Goal: Task Accomplishment & Management: Use online tool/utility

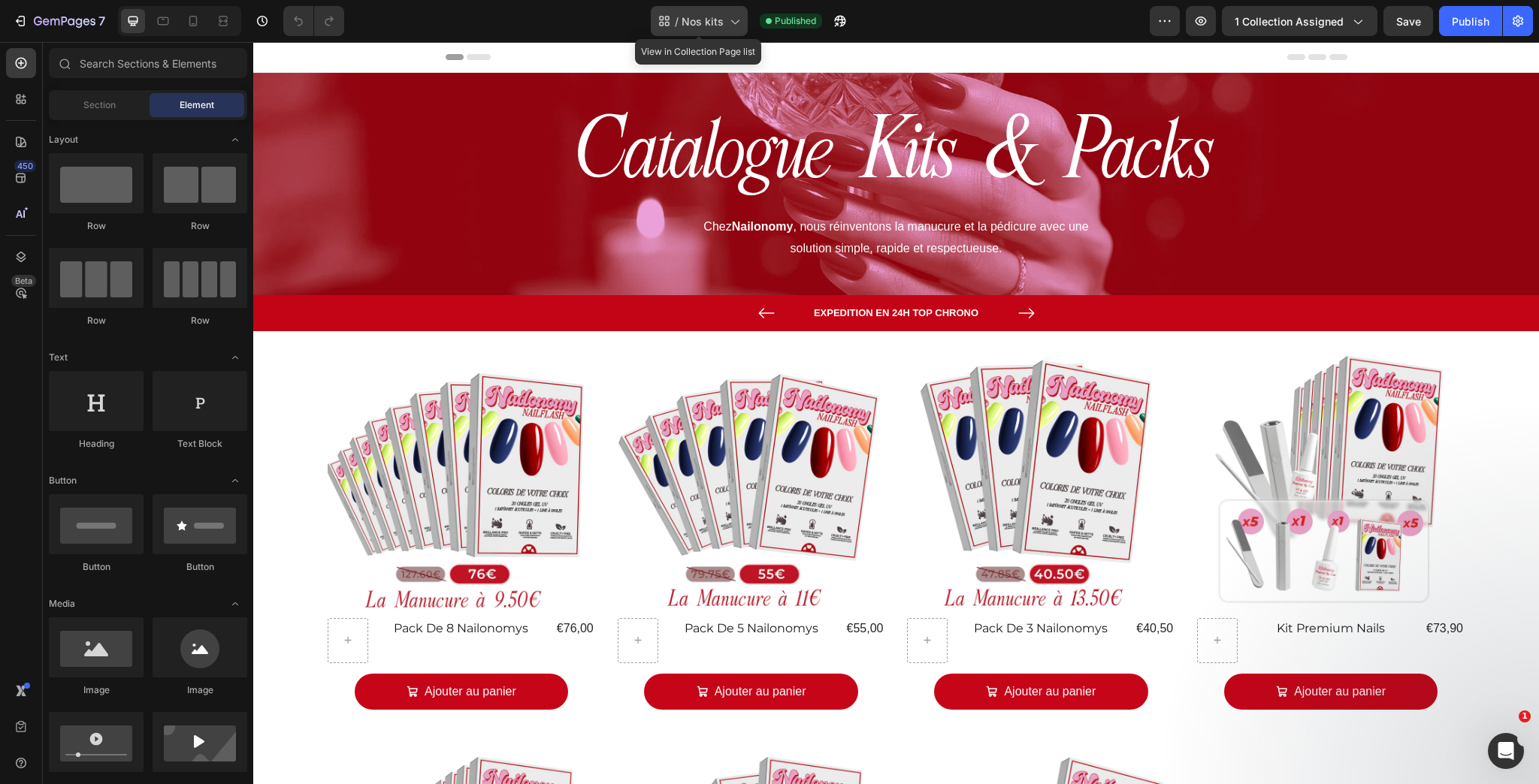
click at [685, 24] on span "Nos kits" at bounding box center [702, 21] width 42 height 16
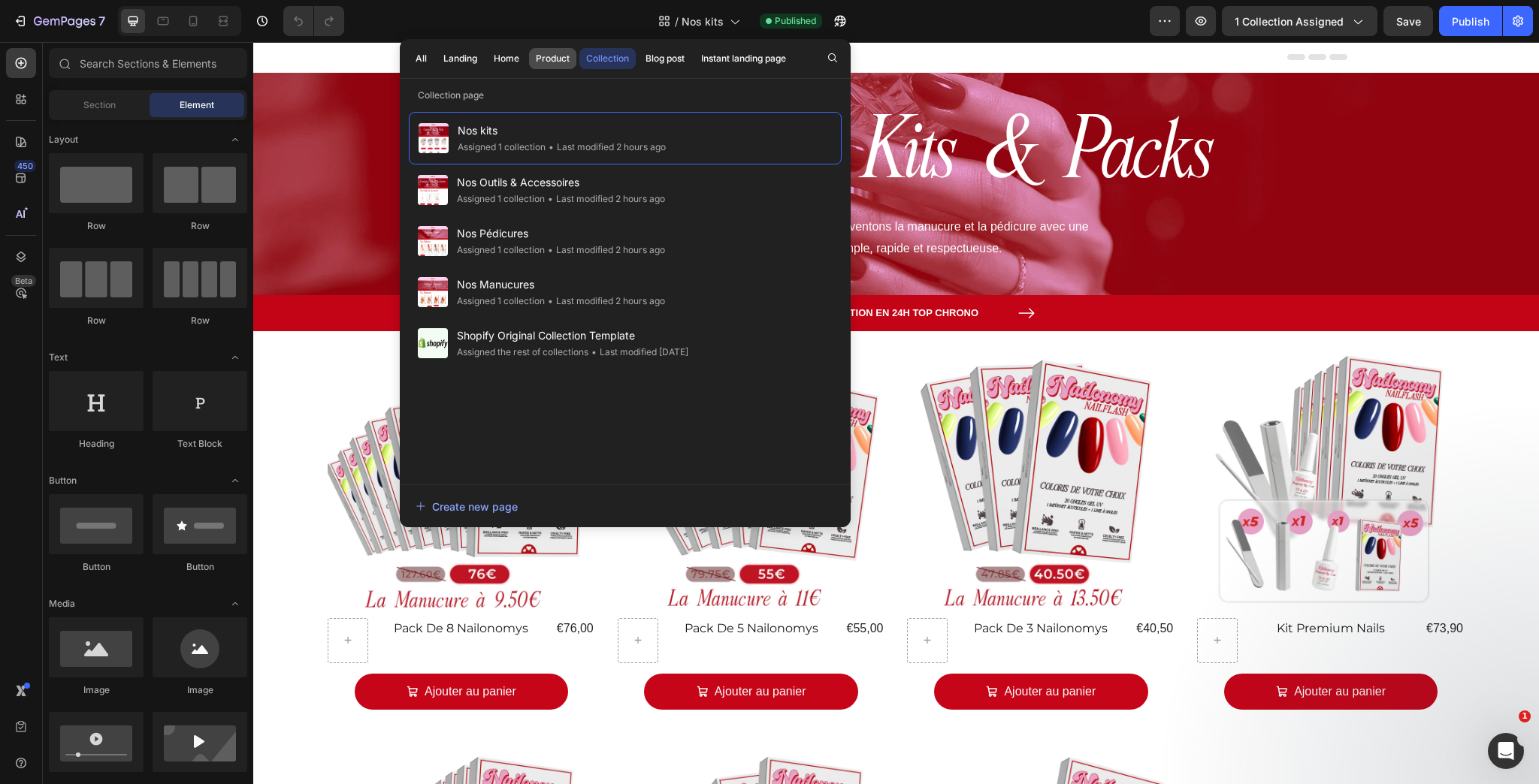
click at [543, 59] on div "Product" at bounding box center [552, 58] width 34 height 13
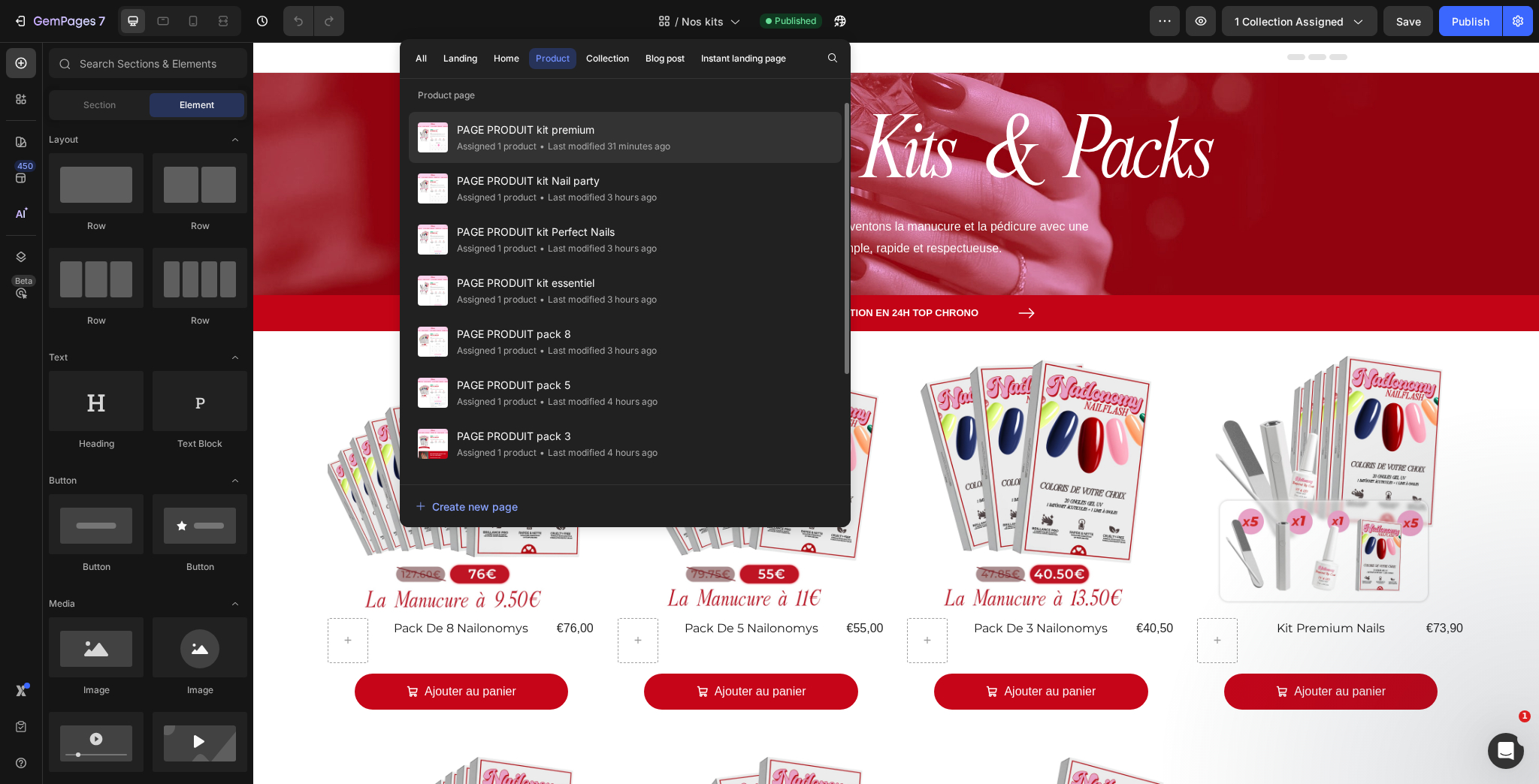
click at [560, 141] on div "• Last modified 31 minutes ago" at bounding box center [604, 146] width 134 height 15
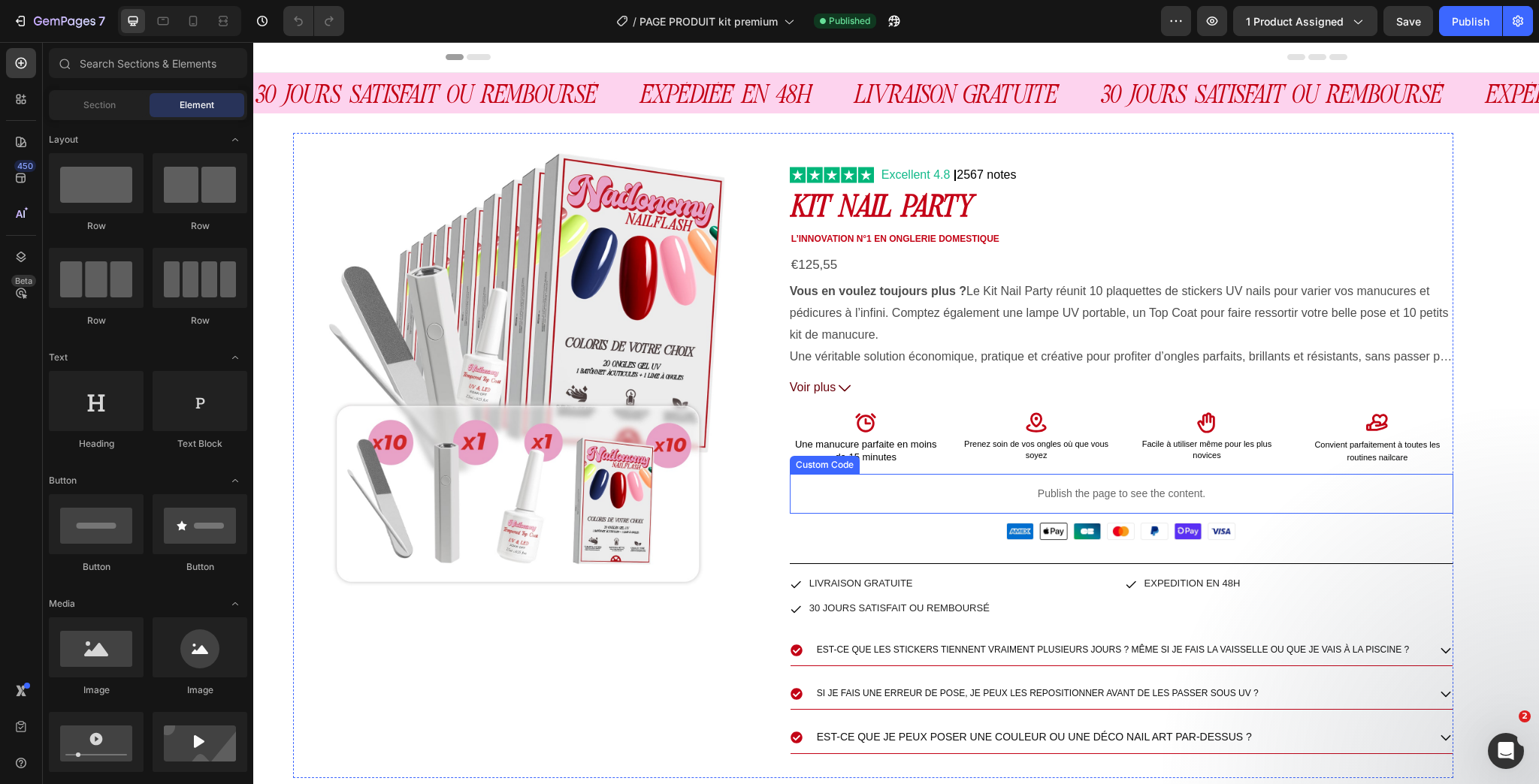
click at [1117, 499] on p "Publish the page to see the content." at bounding box center [1121, 494] width 664 height 16
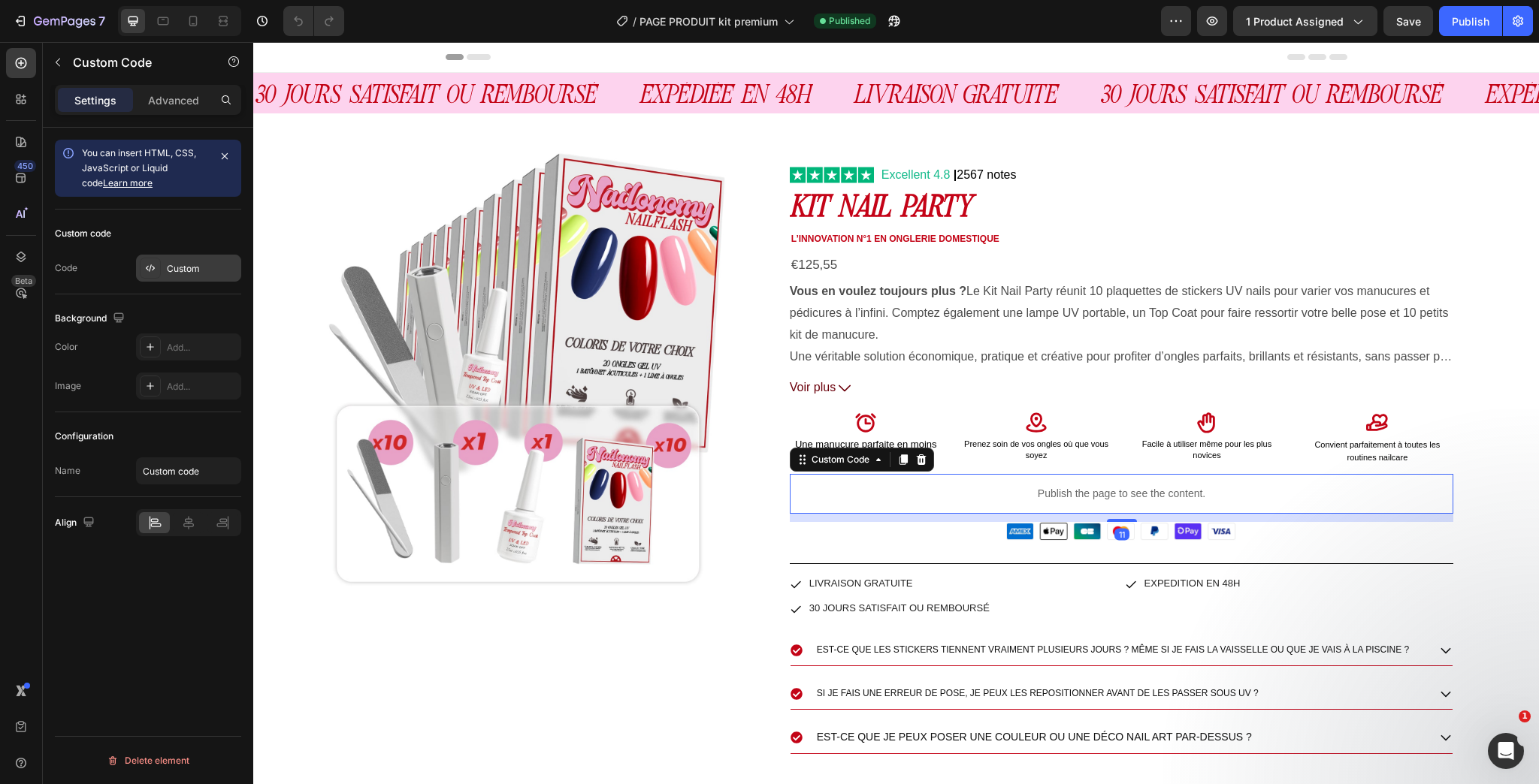
click at [189, 268] on div "Custom" at bounding box center [203, 269] width 71 height 13
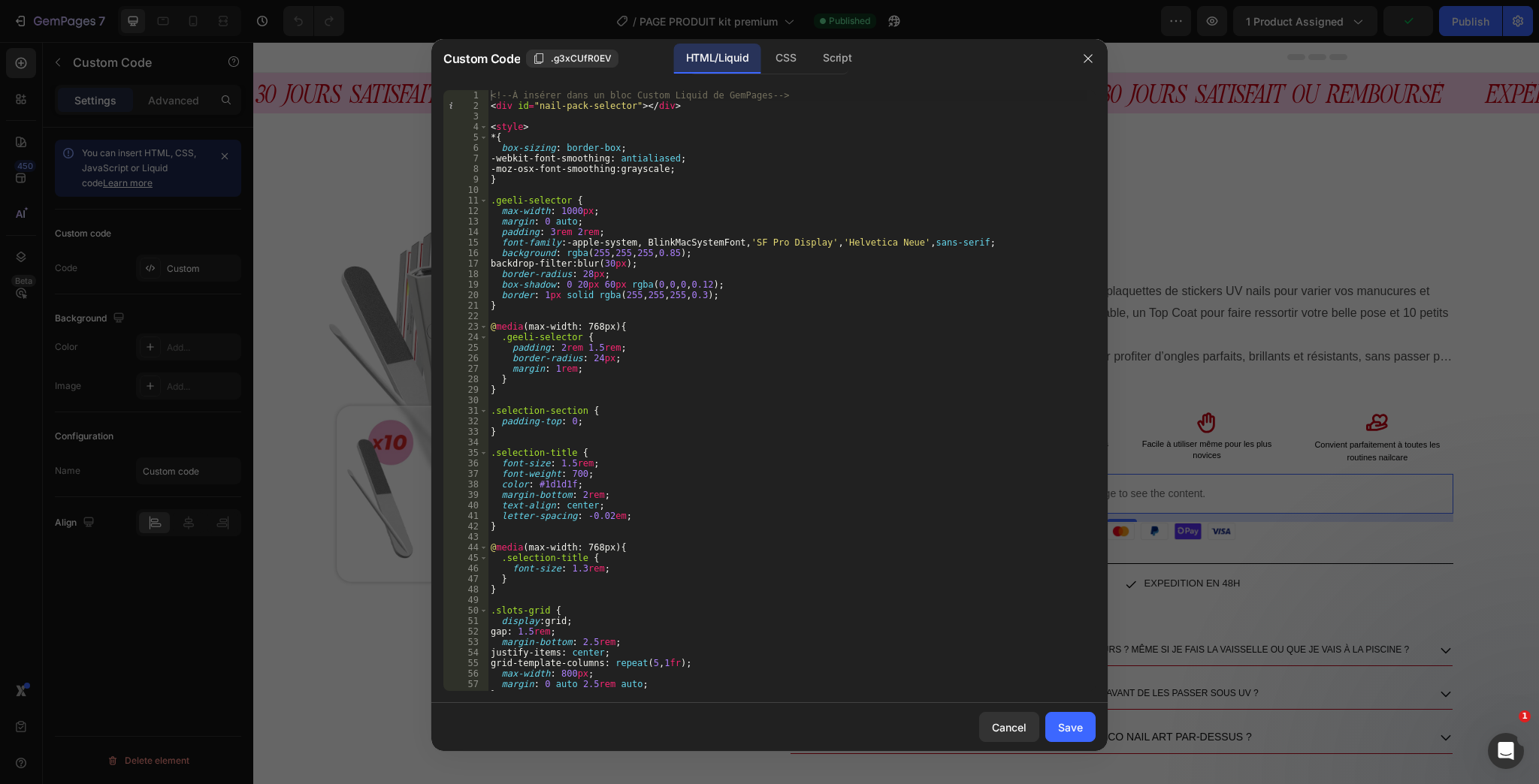
click at [1252, 223] on div at bounding box center [769, 392] width 1539 height 784
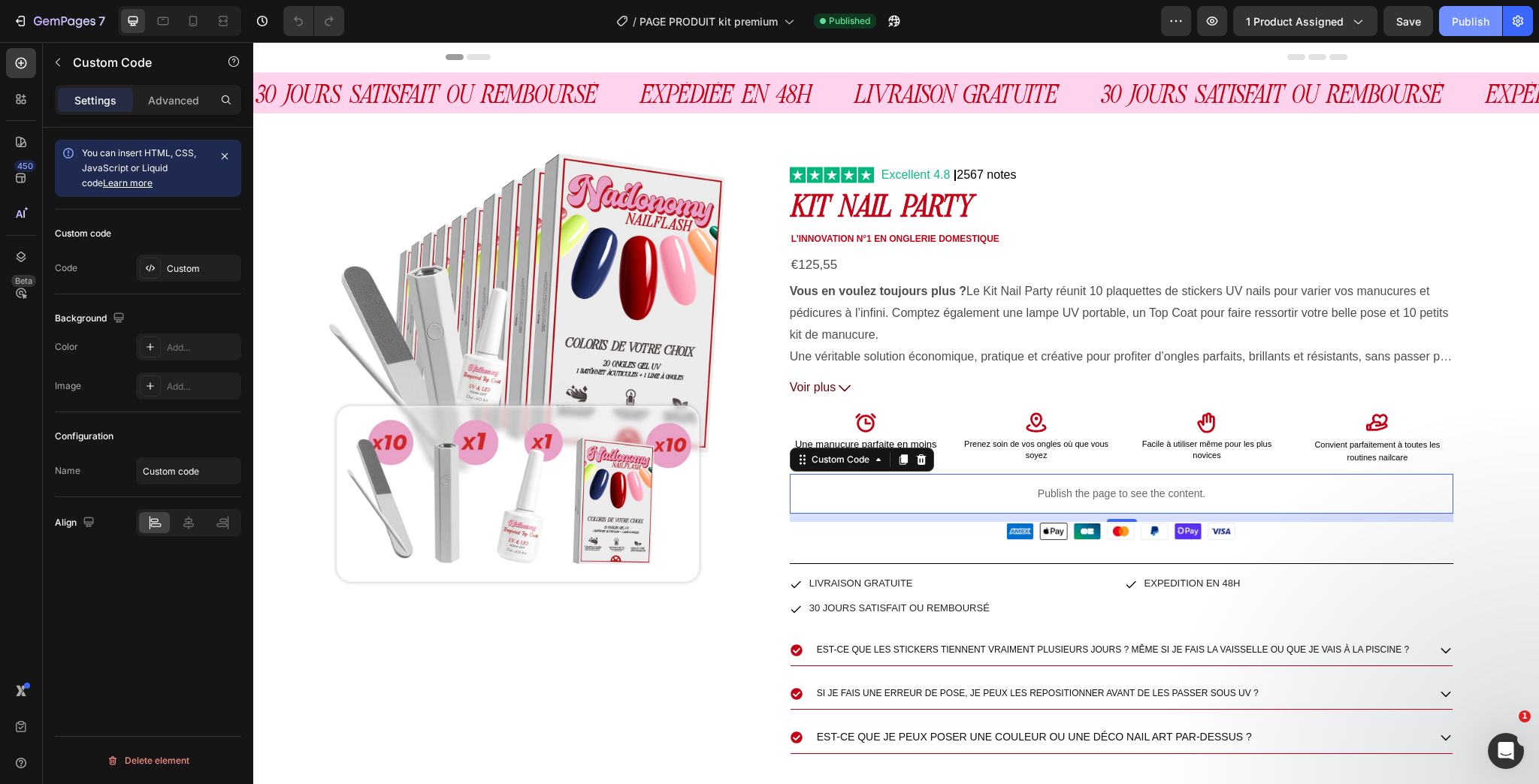
click at [1469, 18] on div "Publish" at bounding box center [1470, 21] width 38 height 16
click at [197, 283] on div "Custom code Code Custom" at bounding box center [148, 252] width 186 height 85
click at [159, 281] on div "Custom" at bounding box center [188, 268] width 105 height 27
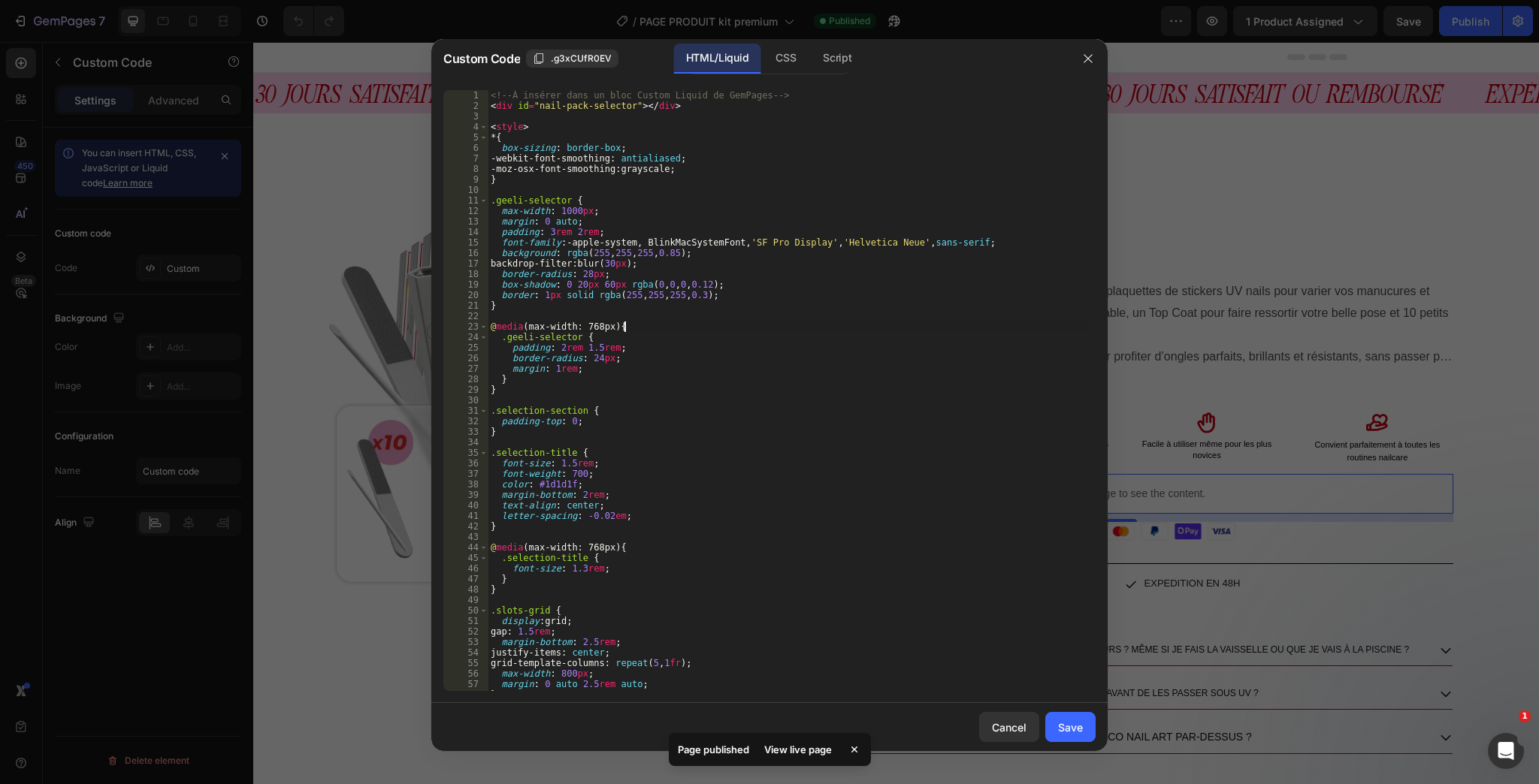
click at [697, 325] on div "<!-- À insérer dans un bloc Custom Liquid de GemPages --> < div id = "nail-pack…" at bounding box center [787, 401] width 599 height 622
type textarea "}); </script>"
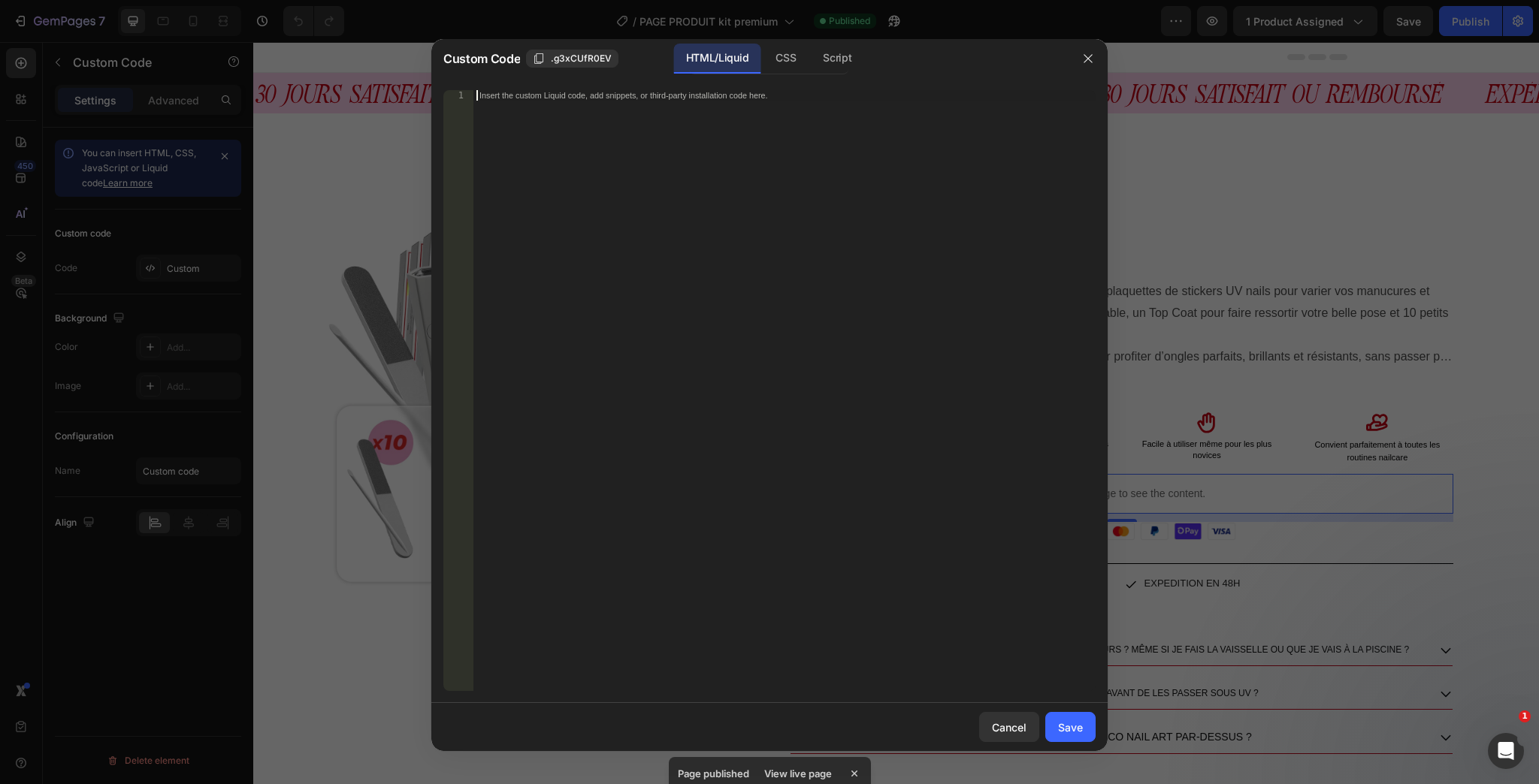
paste textarea "</script>"
type textarea "</script>"
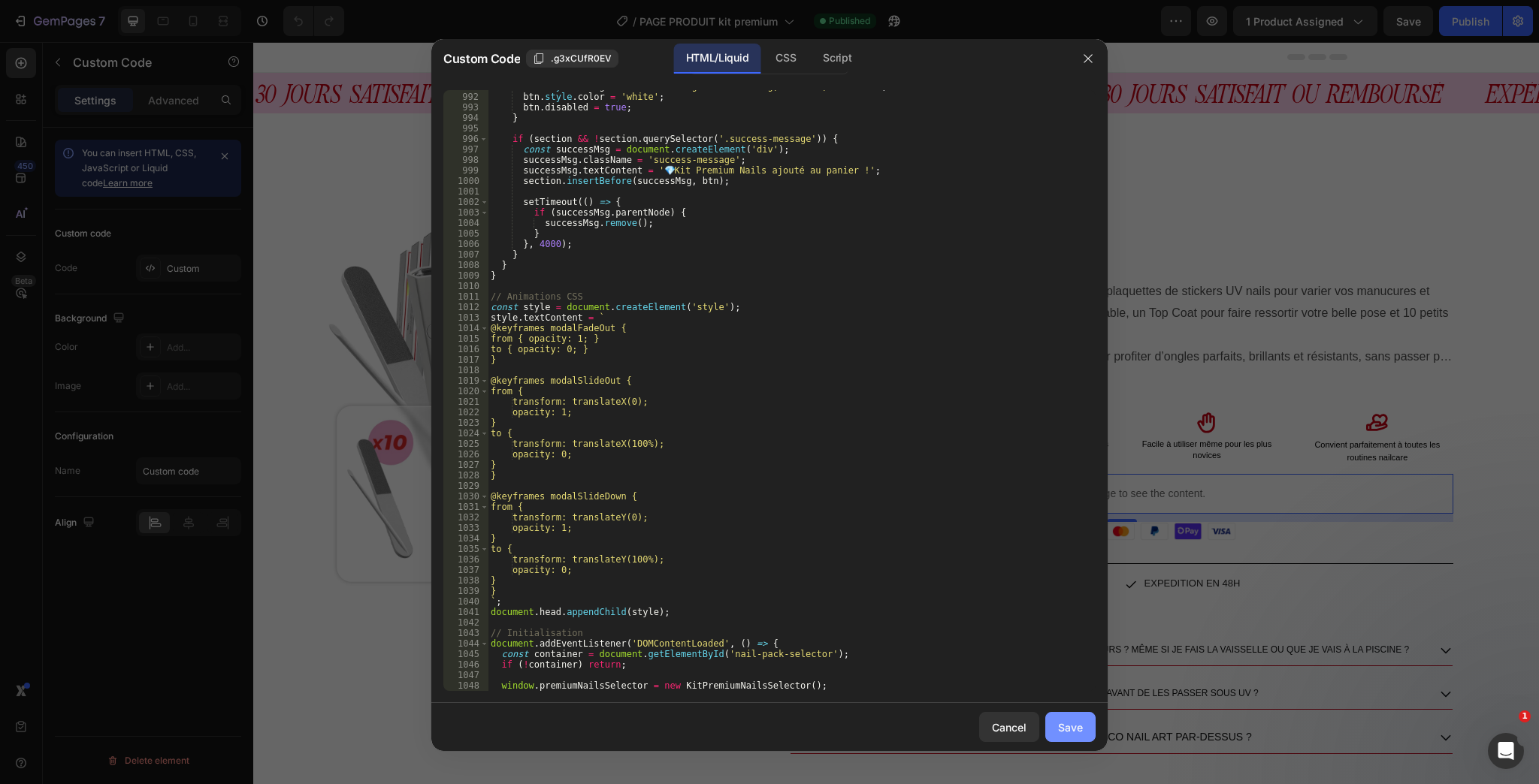
click at [1081, 726] on div "Save" at bounding box center [1070, 727] width 24 height 16
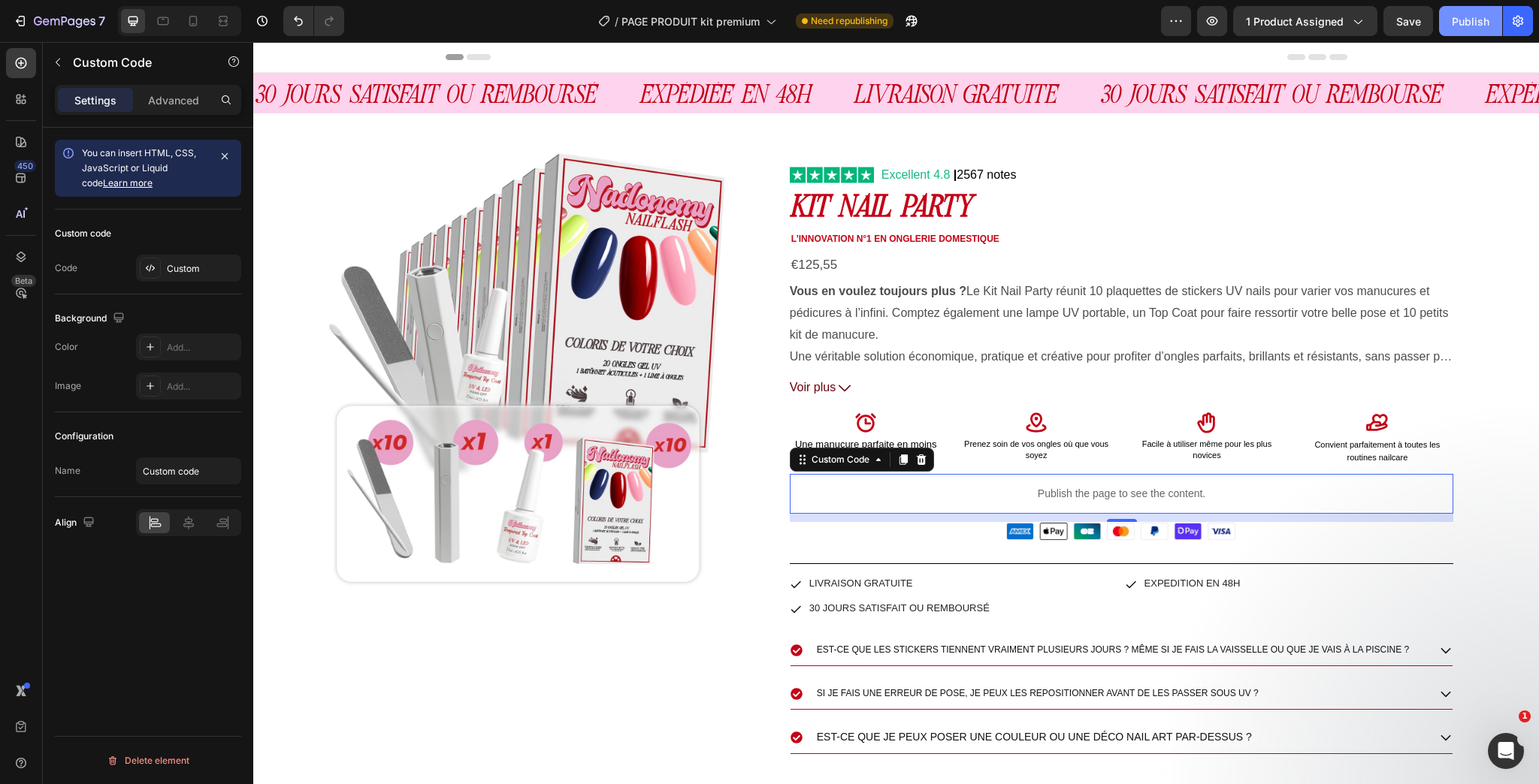
click at [1484, 13] on div "Publish" at bounding box center [1470, 21] width 38 height 16
